Goal: Information Seeking & Learning: Learn about a topic

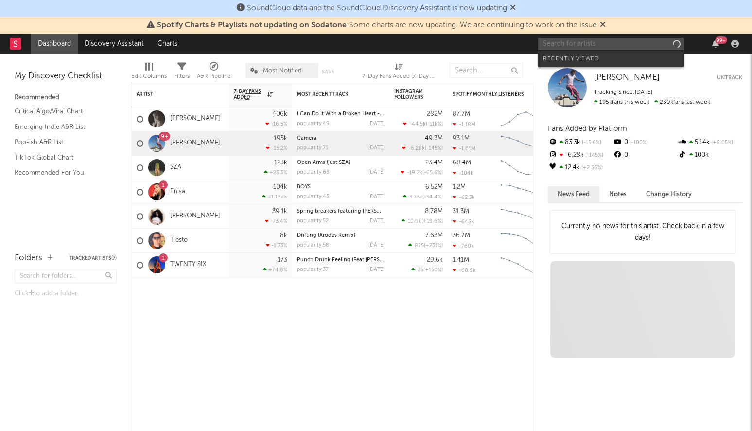
click at [587, 45] on input "text" at bounding box center [611, 44] width 146 height 12
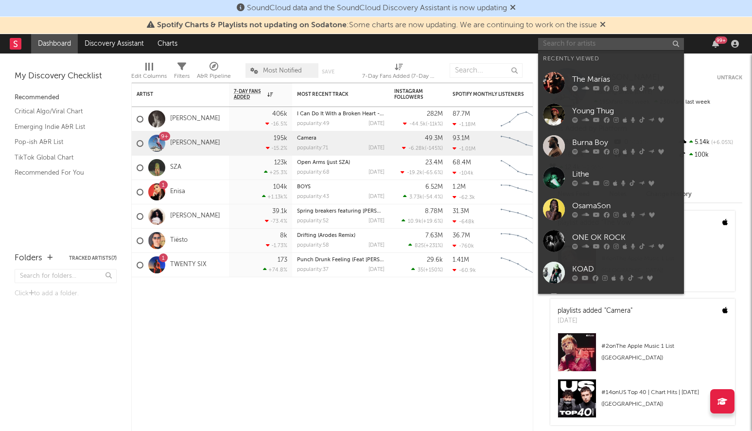
type input "t"
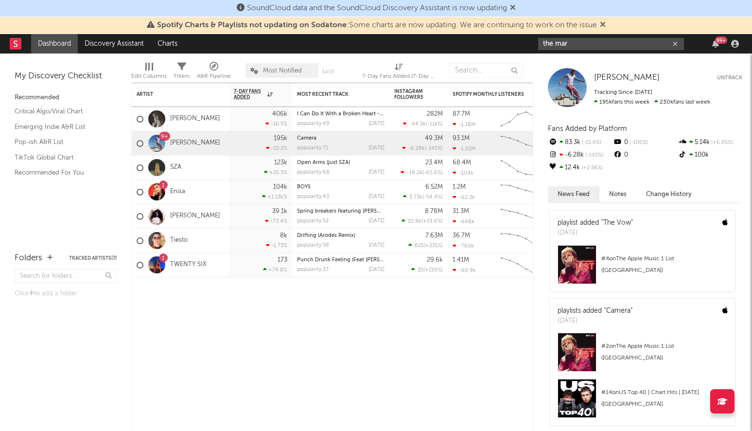
click at [577, 44] on input "the mar" at bounding box center [611, 44] width 146 height 12
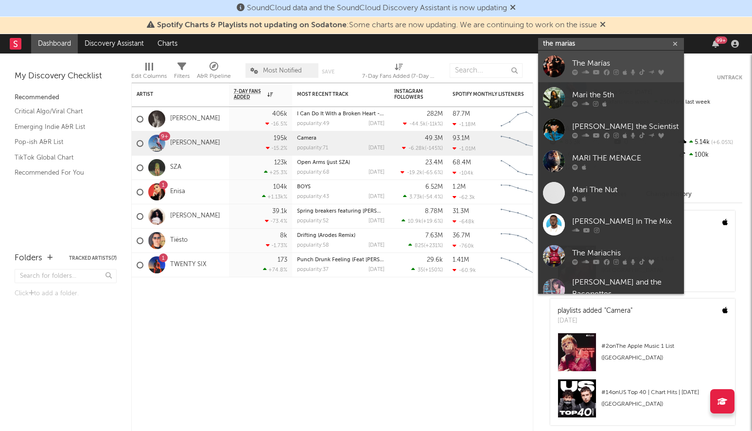
type input "the marias"
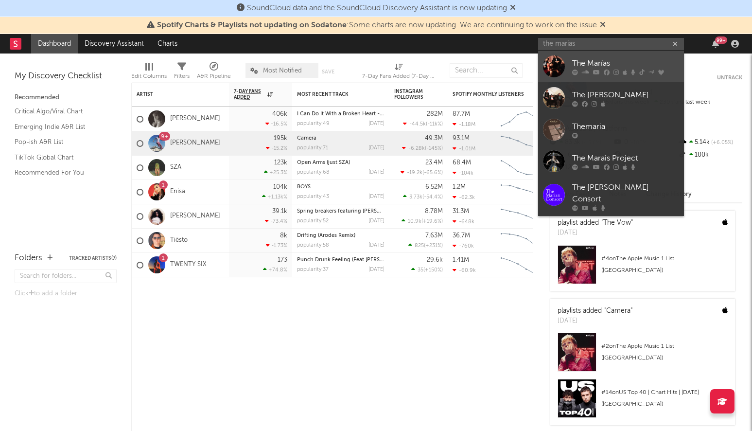
click at [572, 68] on link "The Marías" at bounding box center [611, 67] width 146 height 32
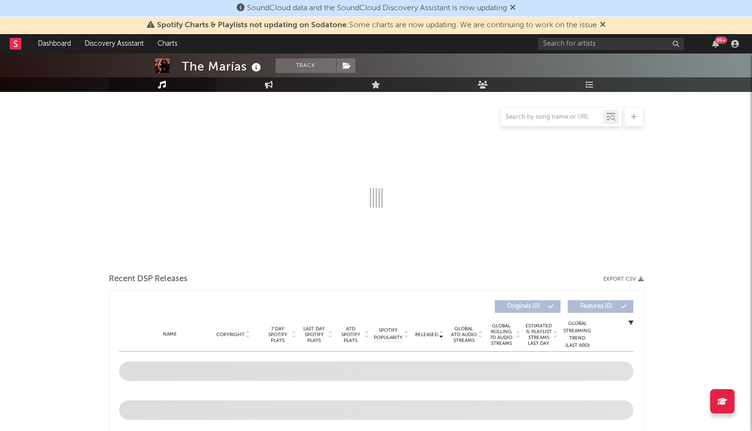
select select "6m"
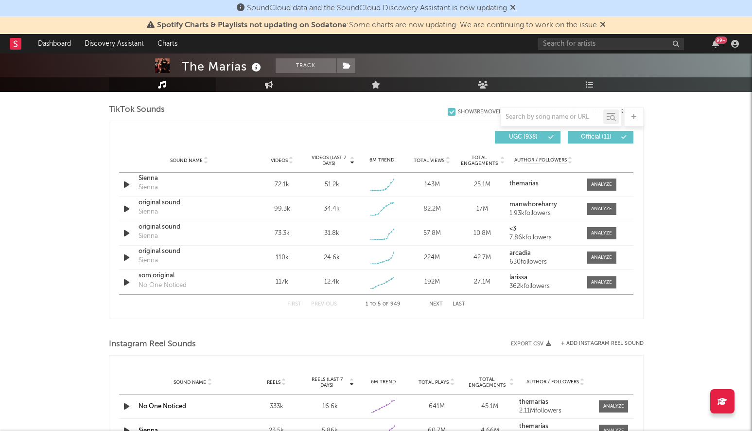
scroll to position [646, 0]
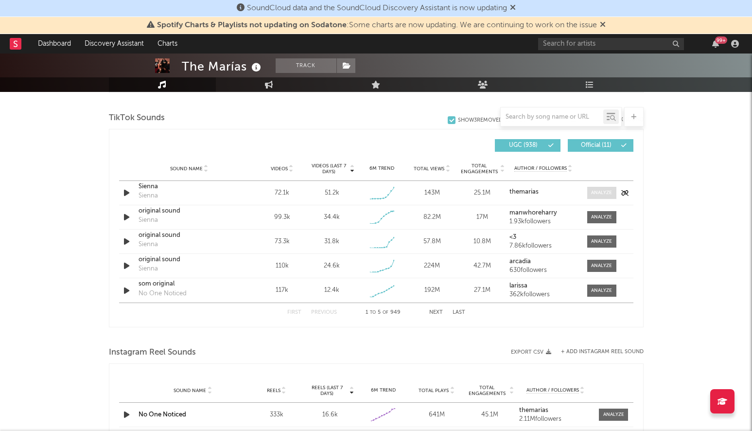
click at [587, 189] on span at bounding box center [601, 193] width 29 height 12
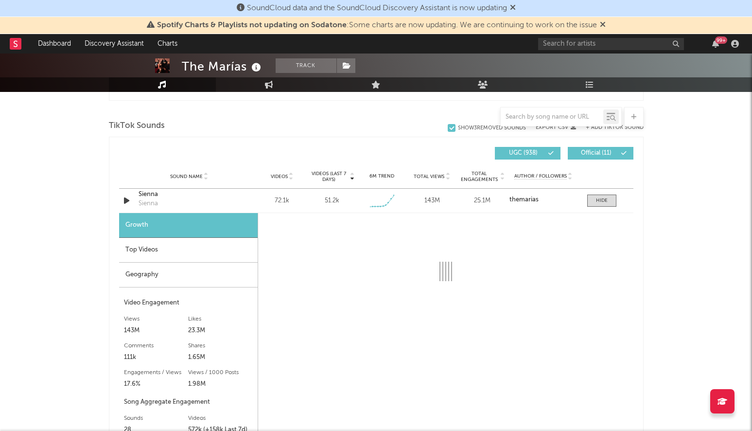
scroll to position [638, 0]
select select "6m"
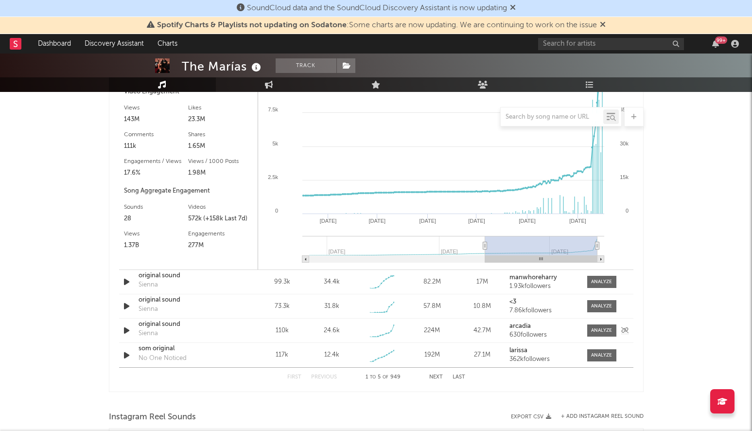
scroll to position [850, 0]
click at [434, 375] on button "Next" at bounding box center [436, 375] width 14 height 5
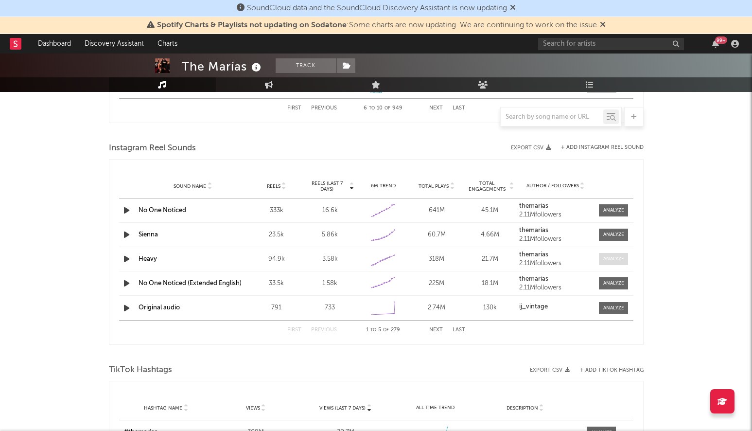
click at [622, 255] on span at bounding box center [613, 259] width 29 height 12
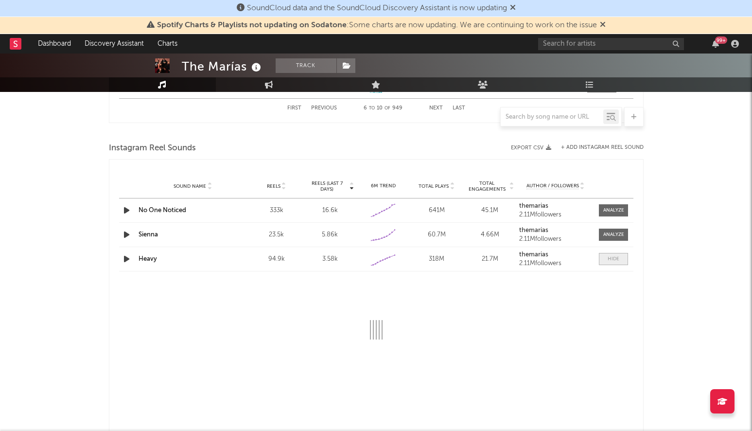
select select "6m"
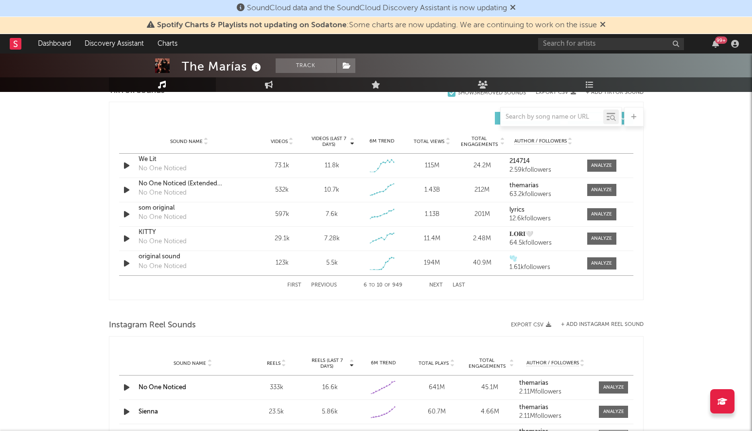
scroll to position [664, 0]
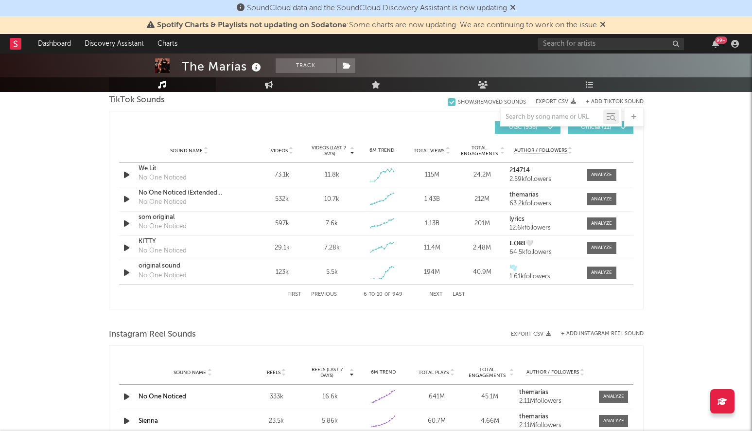
click at [292, 295] on button "First" at bounding box center [294, 294] width 14 height 5
select select "6m"
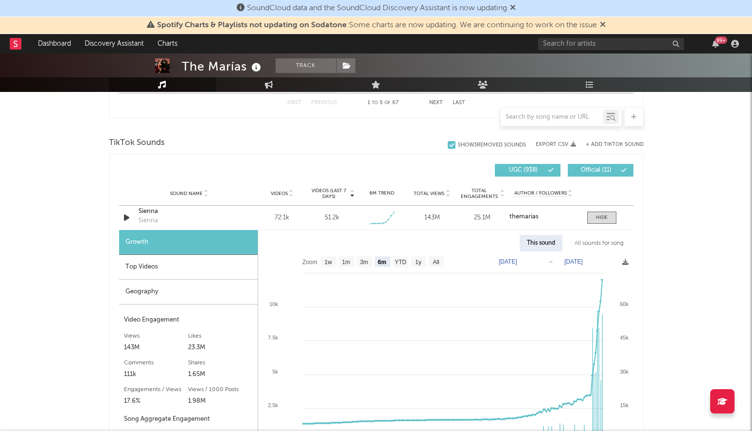
scroll to position [621, 0]
click at [602, 213] on div at bounding box center [602, 216] width 12 height 7
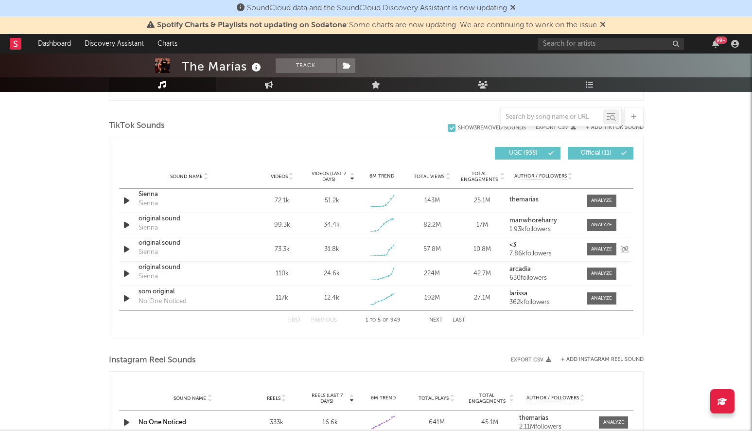
scroll to position [639, 0]
click at [434, 317] on button "Next" at bounding box center [436, 318] width 14 height 5
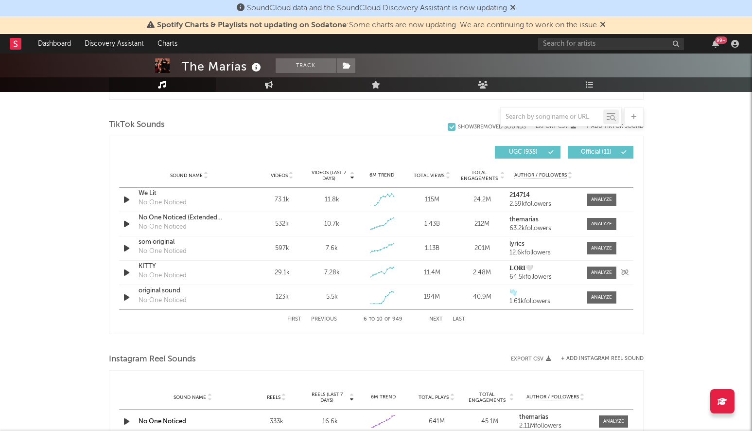
click at [124, 278] on icon "button" at bounding box center [126, 272] width 10 height 12
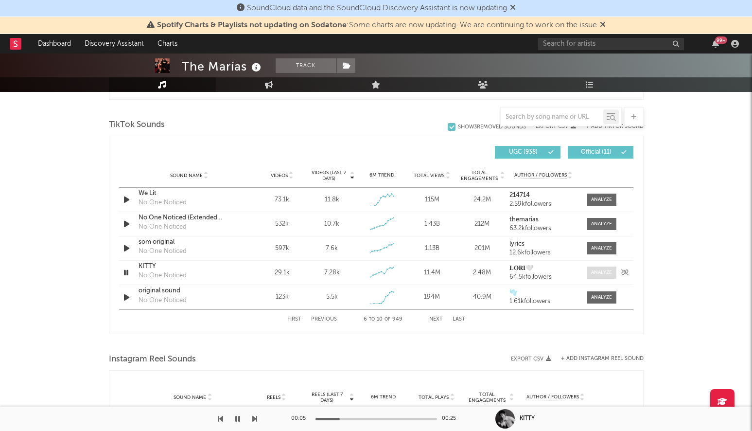
click at [596, 274] on div at bounding box center [601, 272] width 21 height 7
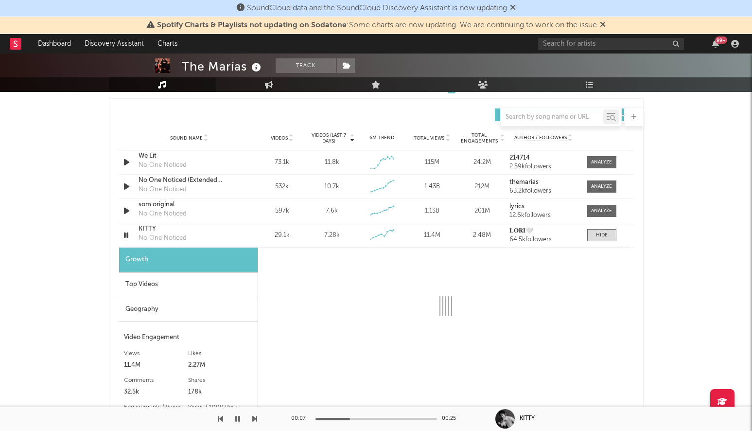
select select "6m"
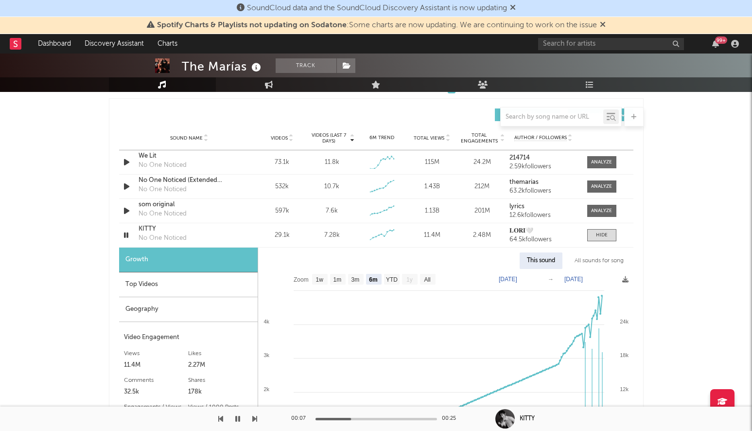
scroll to position [677, 0]
click at [129, 235] on icon "button" at bounding box center [125, 234] width 9 height 12
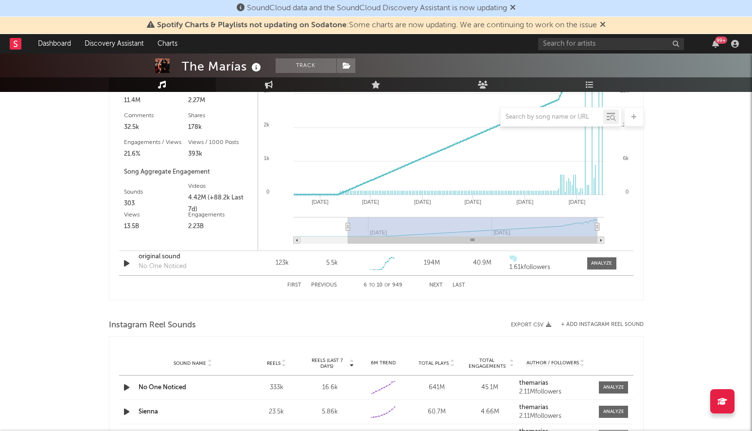
scroll to position [948, 0]
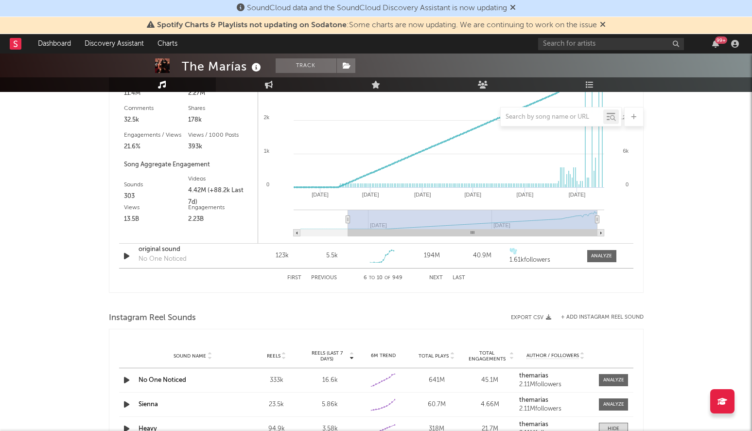
click at [432, 277] on button "Next" at bounding box center [436, 277] width 14 height 5
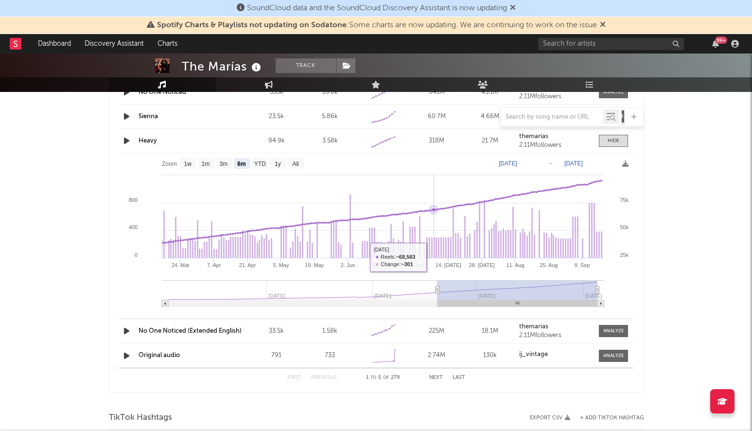
scroll to position [971, 0]
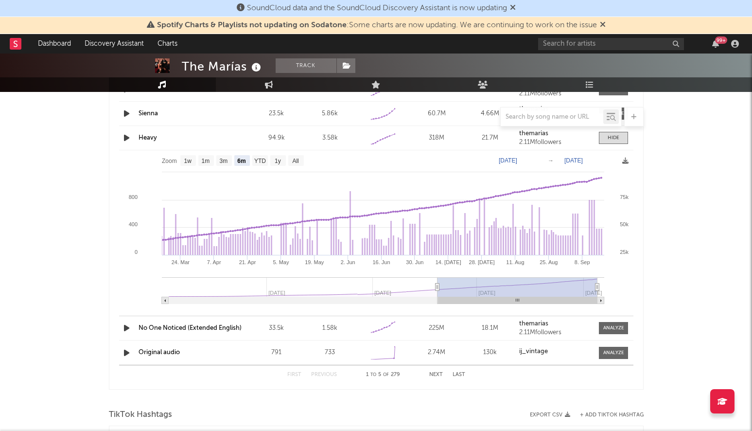
click at [437, 376] on button "Next" at bounding box center [436, 374] width 14 height 5
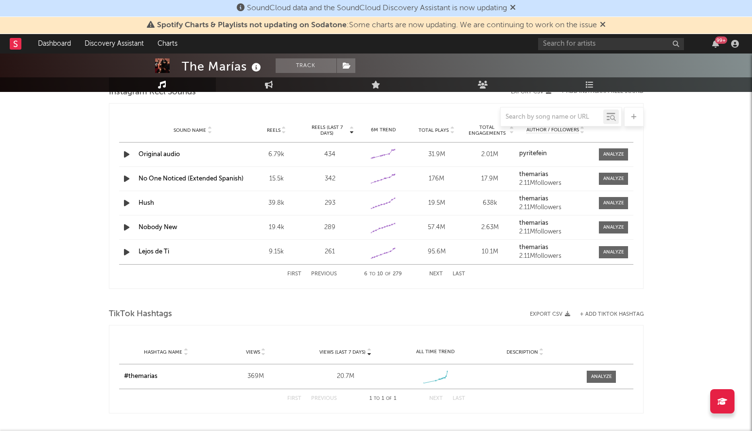
scroll to position [904, 0]
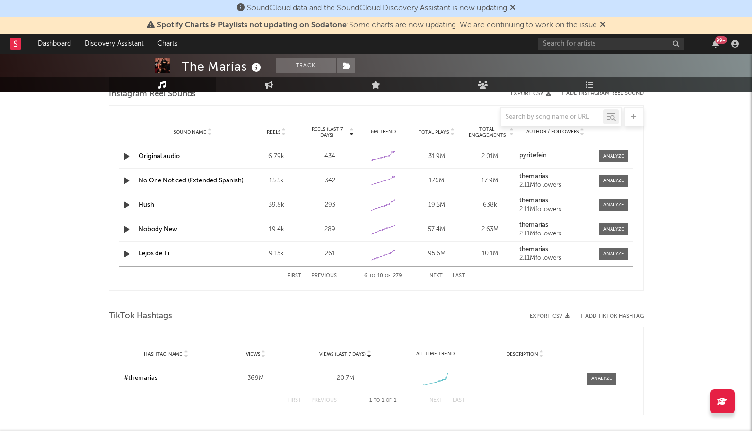
click at [432, 273] on button "Next" at bounding box center [436, 275] width 14 height 5
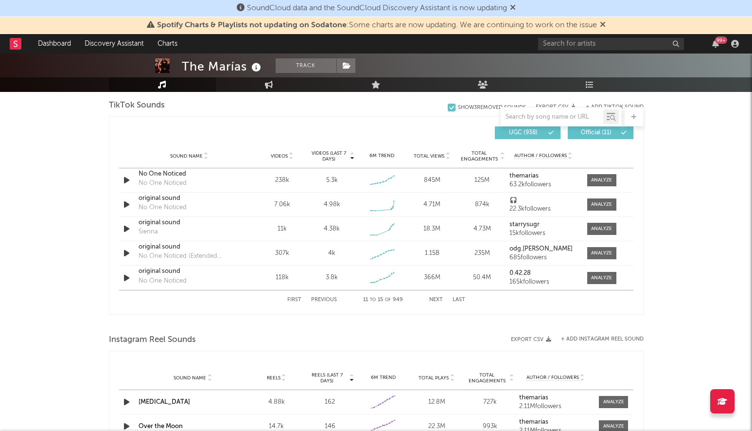
scroll to position [652, 0]
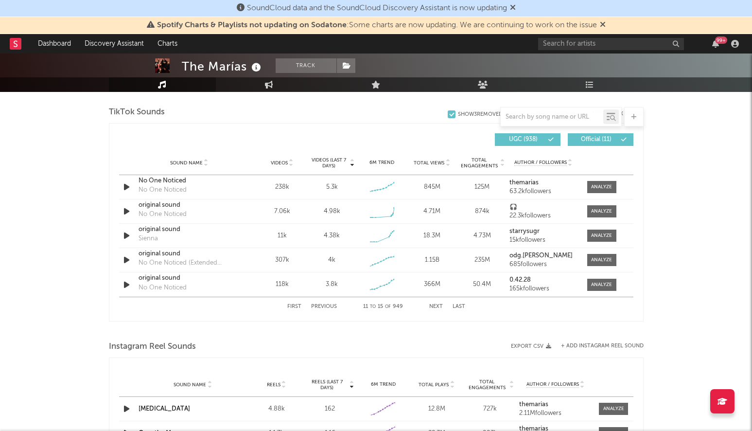
click at [435, 304] on button "Next" at bounding box center [436, 306] width 14 height 5
click at [600, 259] on div at bounding box center [601, 259] width 21 height 7
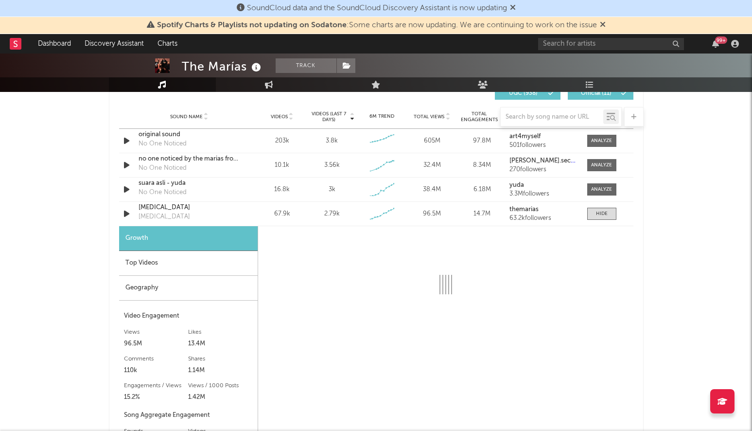
scroll to position [698, 0]
select select "6m"
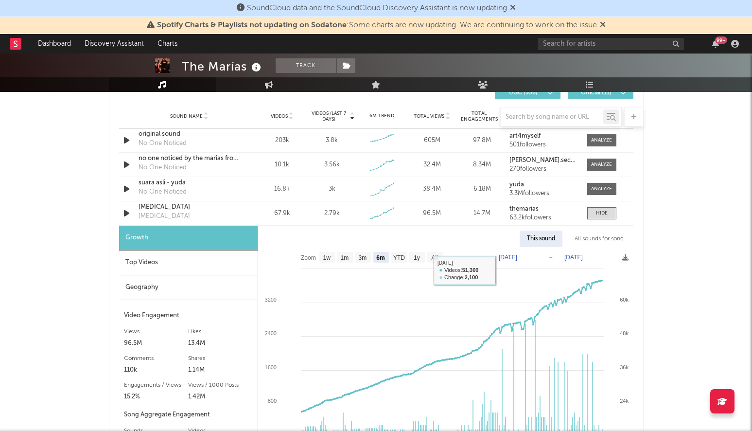
click at [200, 261] on div "Top Videos" at bounding box center [188, 262] width 138 height 25
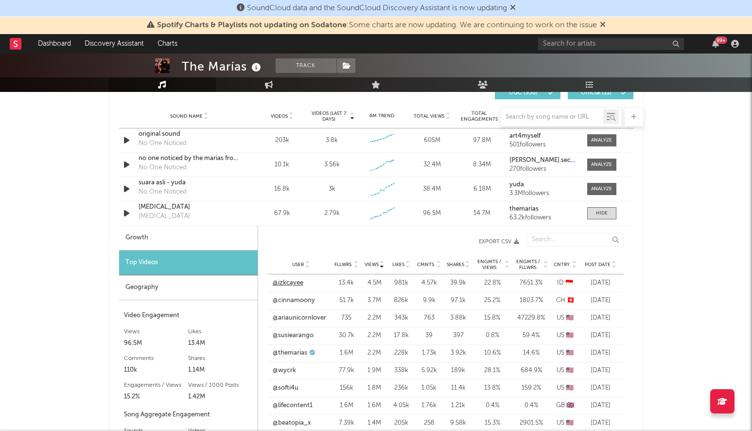
click at [288, 284] on link "@izkcayee" at bounding box center [288, 283] width 31 height 10
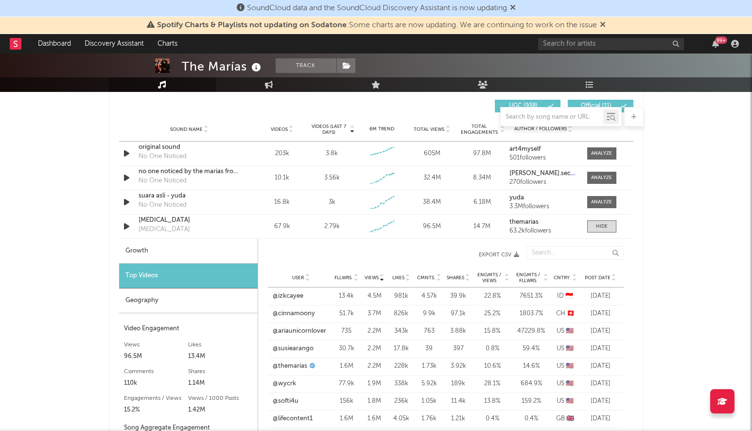
scroll to position [683, 0]
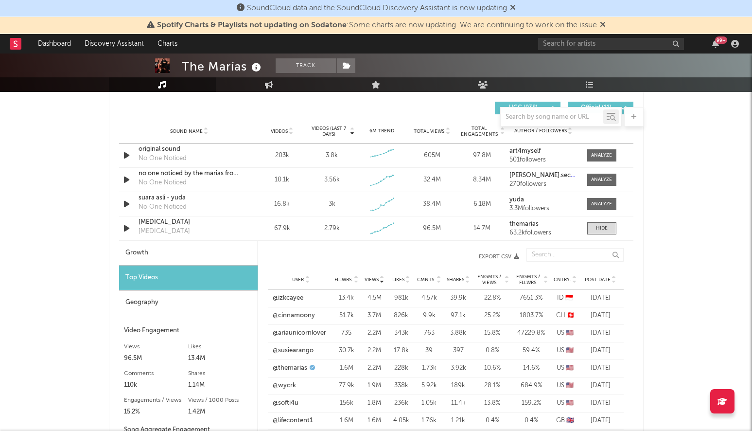
click at [590, 281] on span "Post Date" at bounding box center [598, 279] width 26 height 6
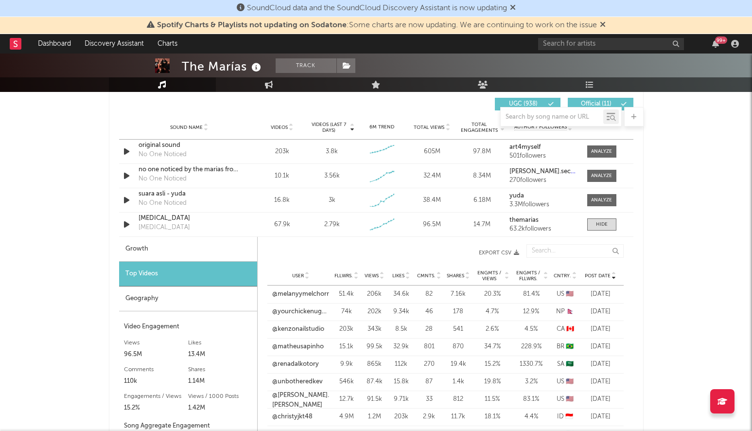
scroll to position [689, 0]
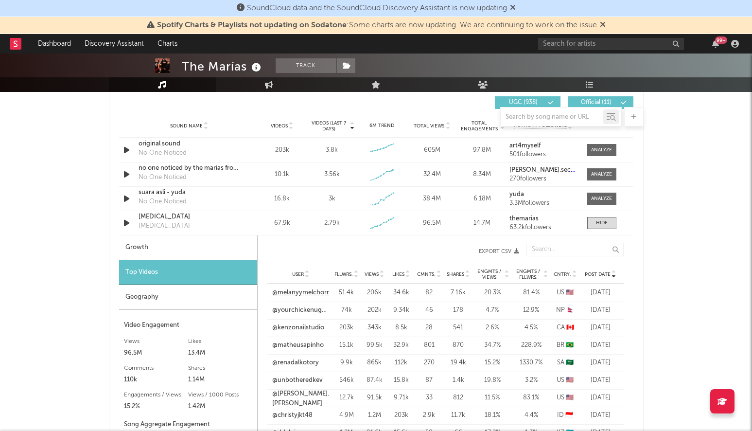
click at [318, 291] on link "@melanyymelchorr" at bounding box center [300, 293] width 57 height 10
click at [316, 293] on link "@melanyymelchorr" at bounding box center [300, 293] width 57 height 10
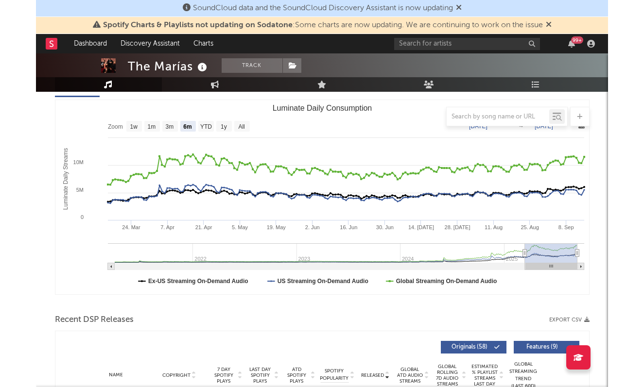
scroll to position [0, 0]
